Goal: Information Seeking & Learning: Check status

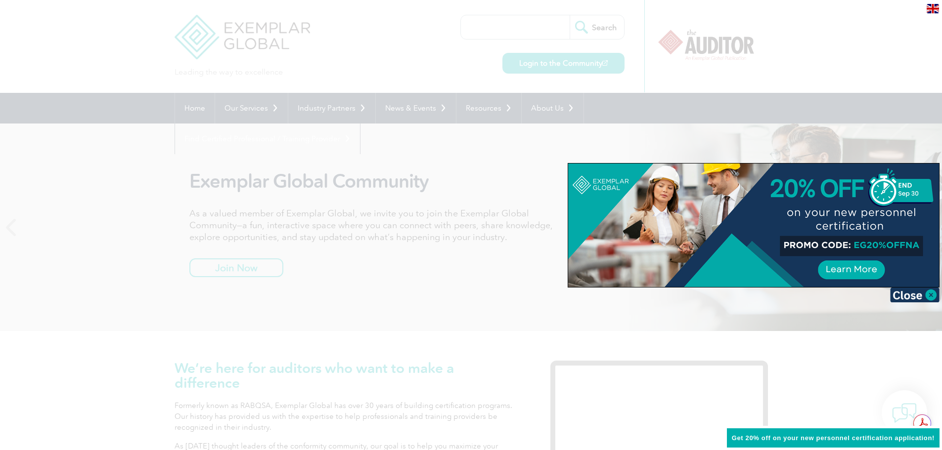
click at [624, 109] on div at bounding box center [471, 225] width 942 height 450
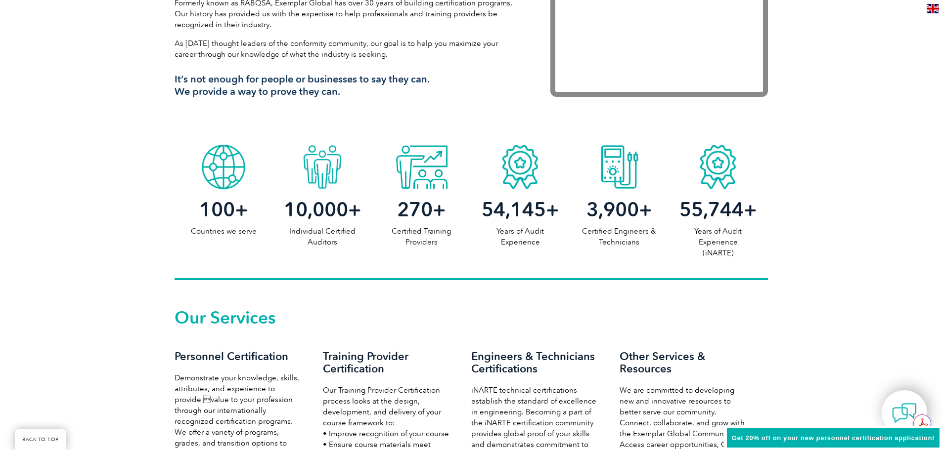
scroll to position [412, 0]
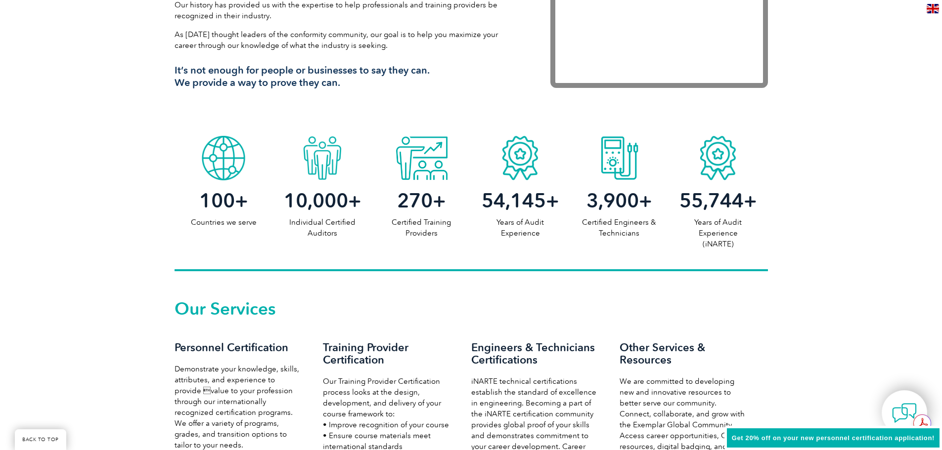
click at [794, 433] on div "Get 20% off on your new personnel certification application!" at bounding box center [833, 438] width 218 height 25
click at [793, 433] on div "Get 20% off on your new personnel certification application!" at bounding box center [833, 438] width 218 height 25
click at [921, 421] on icon at bounding box center [922, 423] width 16 height 16
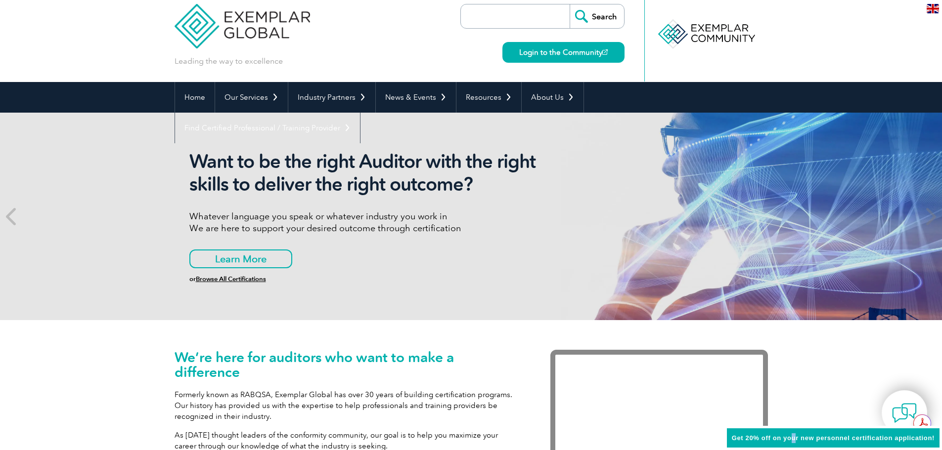
scroll to position [0, 0]
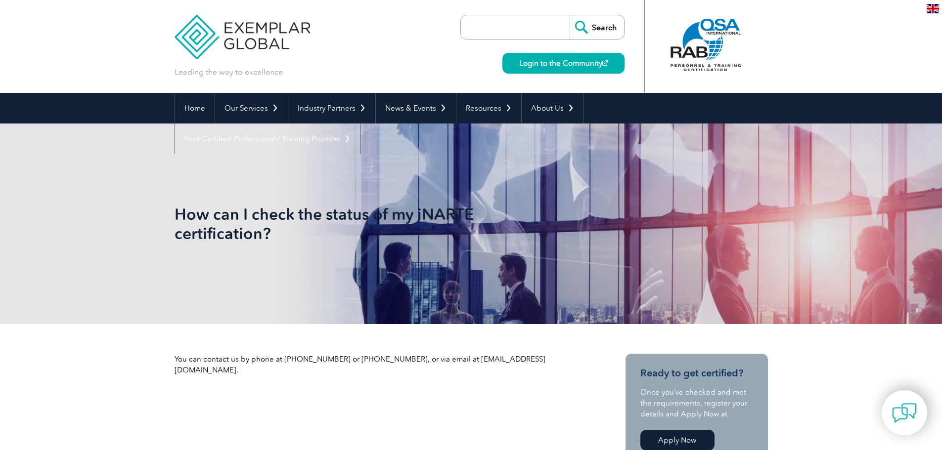
click at [495, 24] on input "search" at bounding box center [518, 27] width 104 height 24
